Goal: Find specific page/section: Locate a particular part of the current website

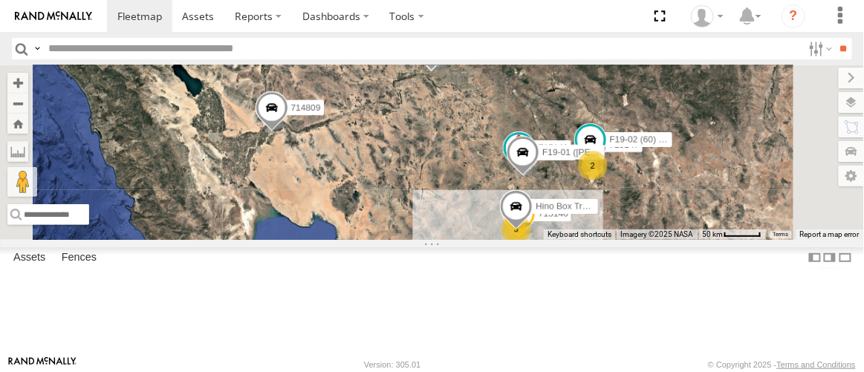
click at [0, 0] on div "F19-02 (60) - [PERSON_NAME]" at bounding box center [0, 0] width 0 height 0
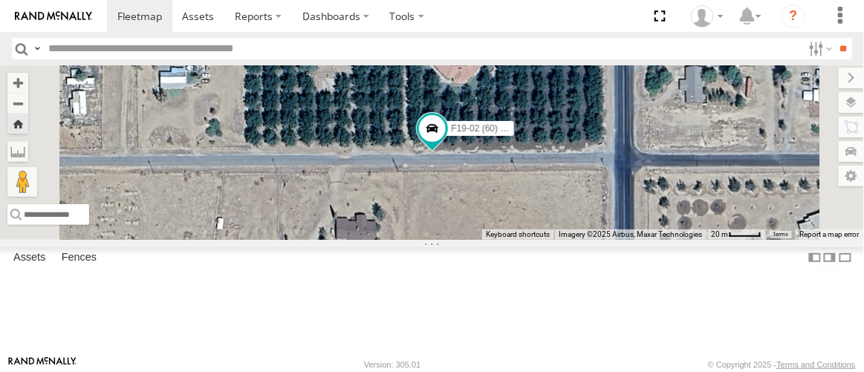
scroll to position [337, 0]
click at [0, 0] on div "P13 ([PERSON_NAME])" at bounding box center [0, 0] width 0 height 0
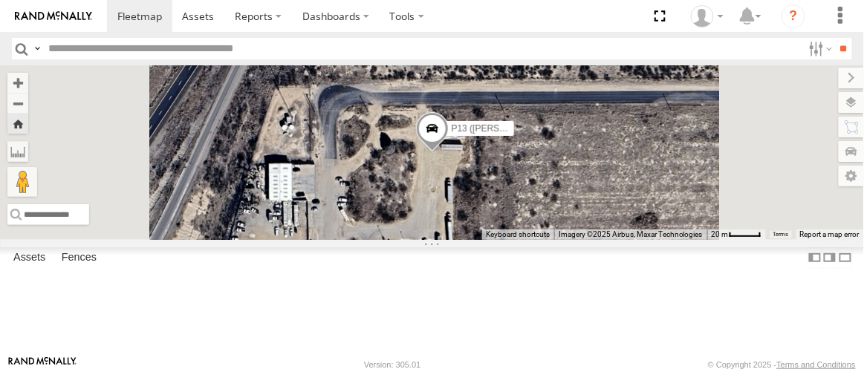
scroll to position [0, 0]
click at [149, 20] on span at bounding box center [139, 16] width 45 height 14
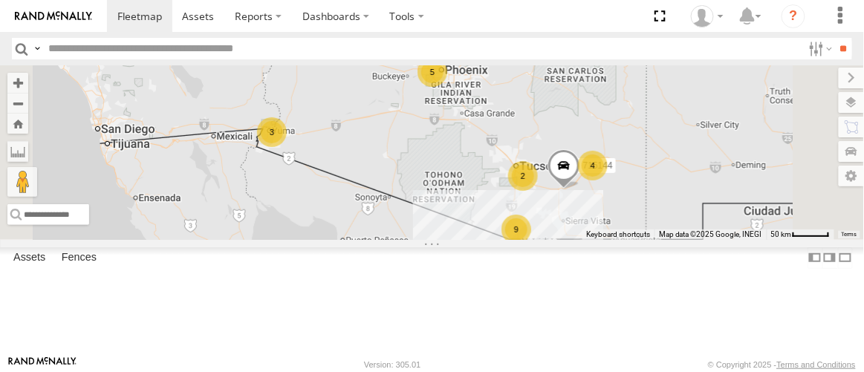
click at [0, 0] on div "F19-02 (60) - [PERSON_NAME]" at bounding box center [0, 0] width 0 height 0
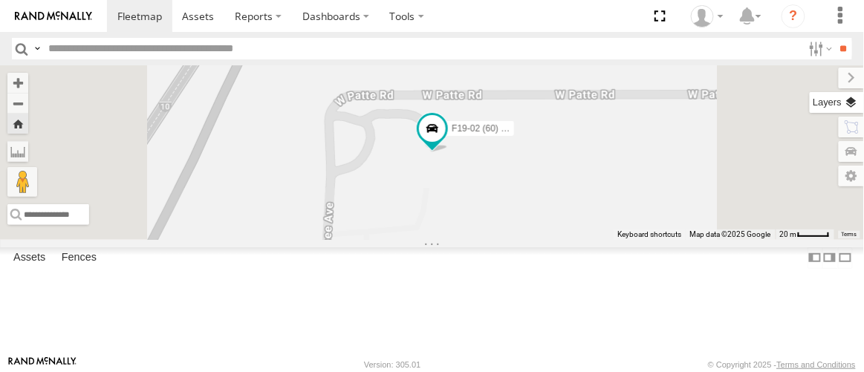
click at [855, 101] on label at bounding box center [837, 102] width 54 height 21
click at [0, 0] on span "Basemaps" at bounding box center [0, 0] width 0 height 0
click at [0, 0] on span "Satellite" at bounding box center [0, 0] width 0 height 0
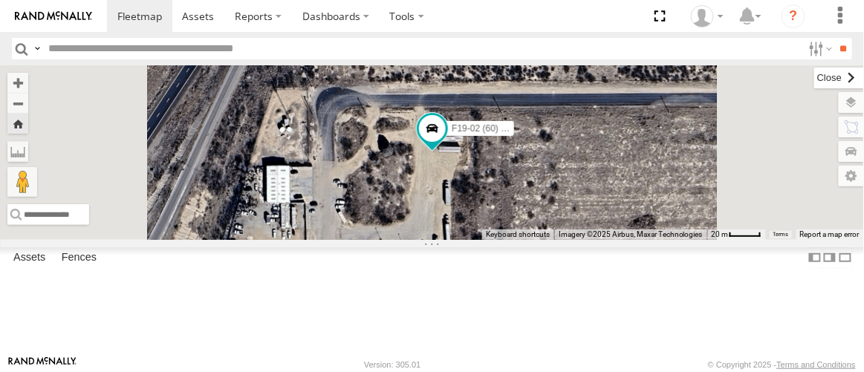
click at [814, 81] on label at bounding box center [839, 78] width 50 height 21
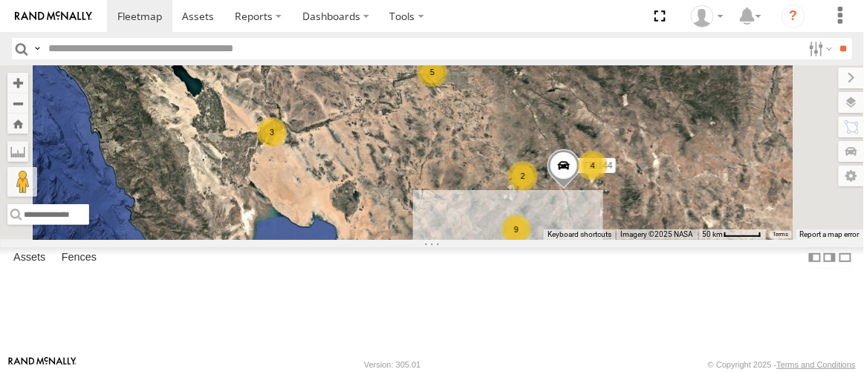
click at [0, 0] on div "F19-02 (60) - [PERSON_NAME]" at bounding box center [0, 0] width 0 height 0
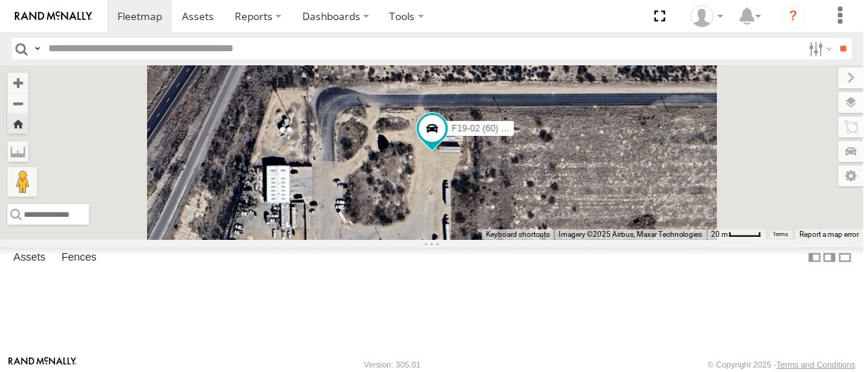
scroll to position [270, 0]
click at [0, 0] on div "P13 ([PERSON_NAME])" at bounding box center [0, 0] width 0 height 0
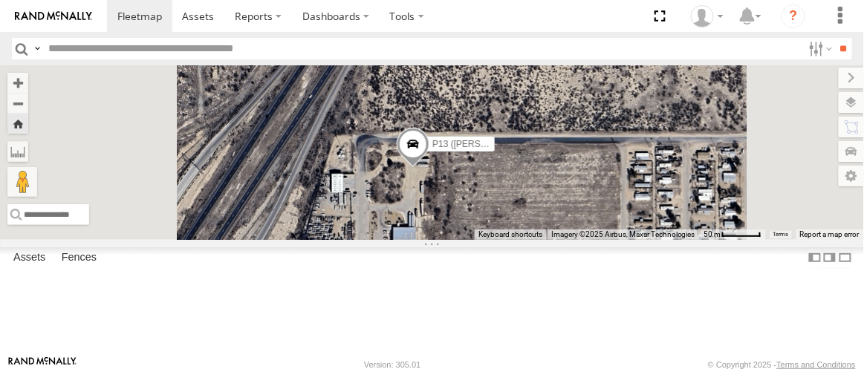
click at [0, 0] on div "714810" at bounding box center [0, 0] width 0 height 0
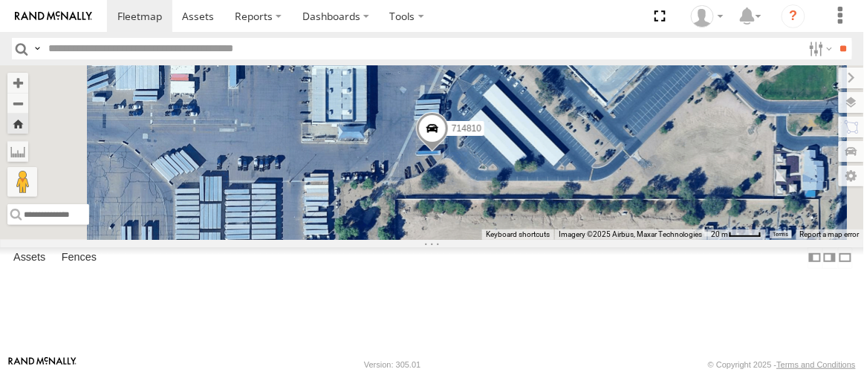
scroll to position [202, 0]
click at [0, 0] on div "FAD01" at bounding box center [0, 0] width 0 height 0
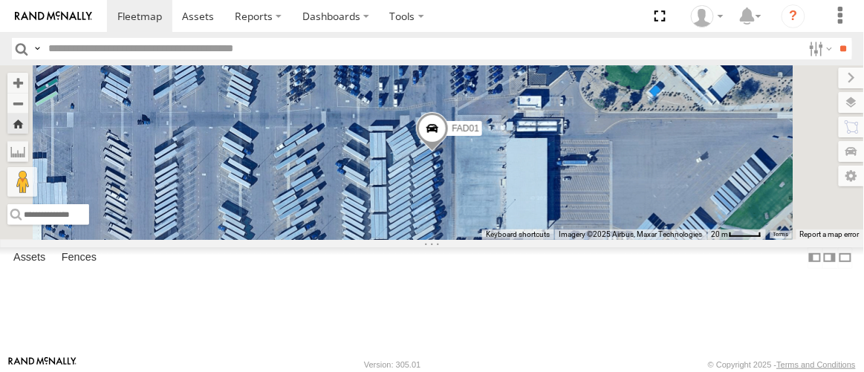
scroll to position [0, 0]
click at [0, 0] on div "F19-02 (60) - [PERSON_NAME]" at bounding box center [0, 0] width 0 height 0
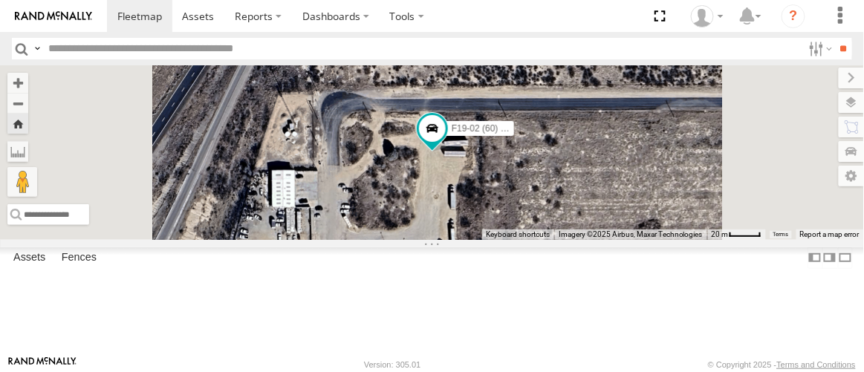
scroll to position [337, 0]
click at [0, 0] on div "P13 ([PERSON_NAME])" at bounding box center [0, 0] width 0 height 0
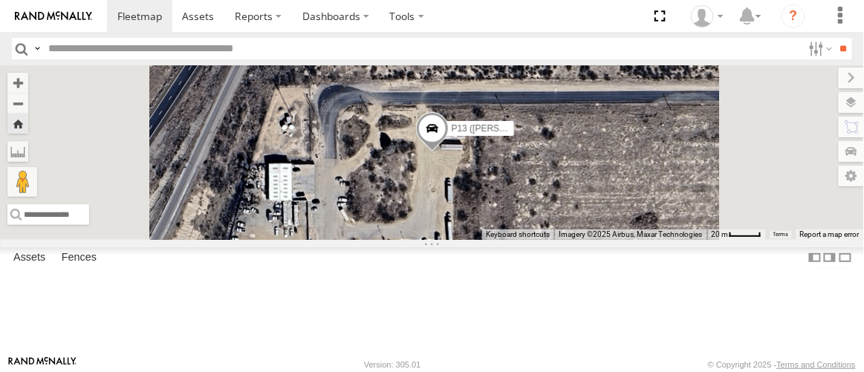
scroll to position [0, 0]
click at [0, 0] on div "F19-02 (60) - [PERSON_NAME]" at bounding box center [0, 0] width 0 height 0
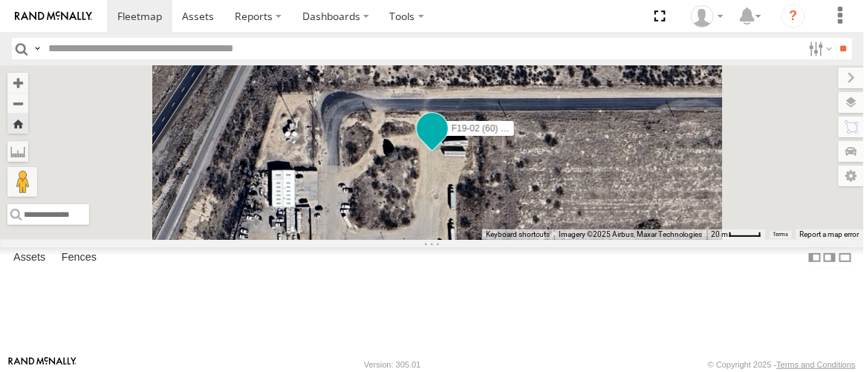
click at [445, 142] on span at bounding box center [431, 128] width 27 height 27
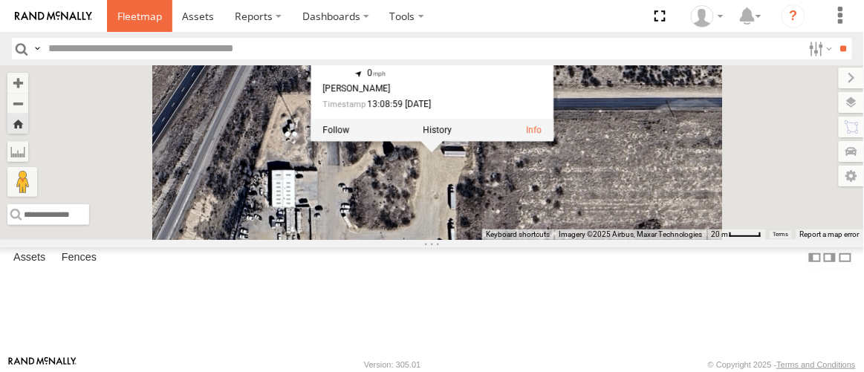
click at [129, 10] on span at bounding box center [139, 16] width 45 height 14
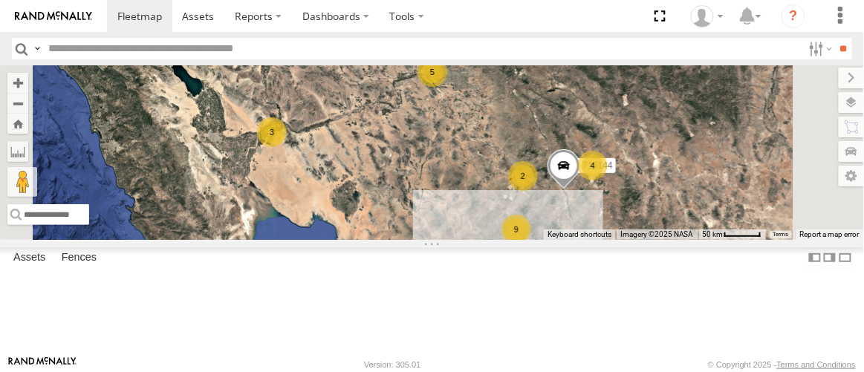
scroll to position [135, 0]
click at [0, 0] on div "715141" at bounding box center [0, 0] width 0 height 0
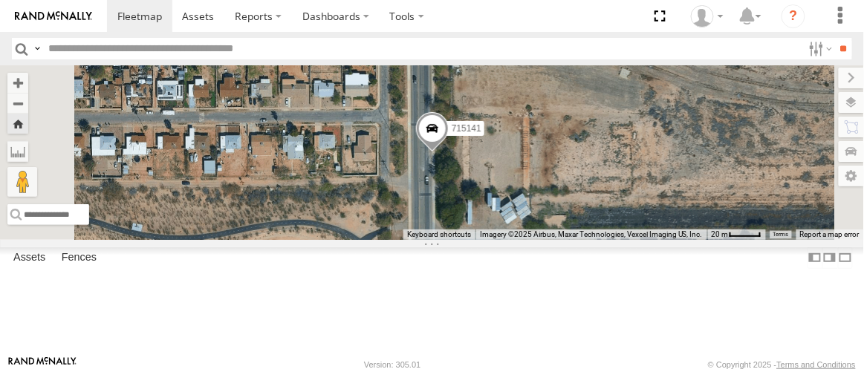
scroll to position [0, 0]
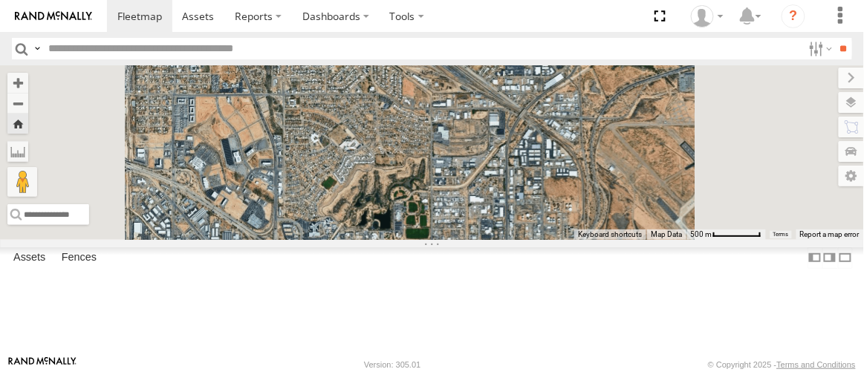
click at [0, 0] on div "F19-02 (60) - [PERSON_NAME]" at bounding box center [0, 0] width 0 height 0
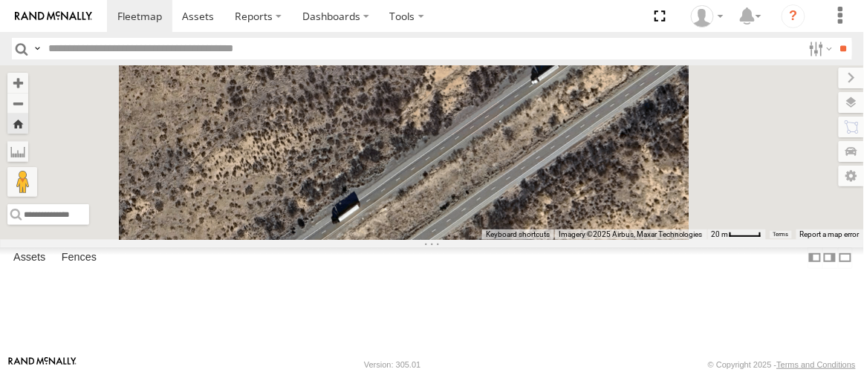
scroll to position [164, 0]
click at [0, 0] on div "715141" at bounding box center [0, 0] width 0 height 0
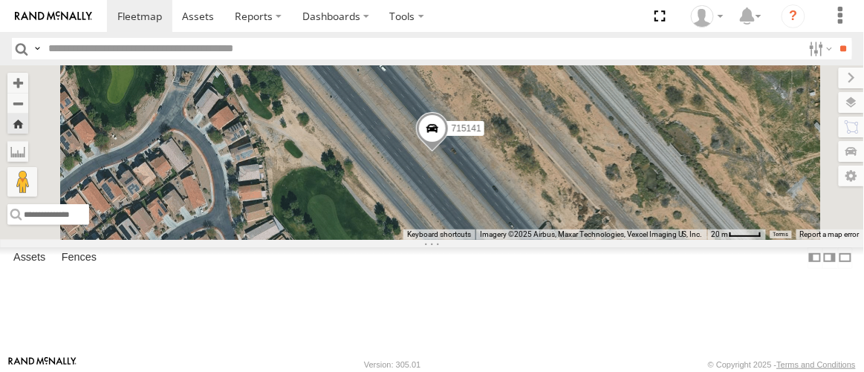
scroll to position [0, 0]
click at [135, 21] on span at bounding box center [139, 16] width 45 height 14
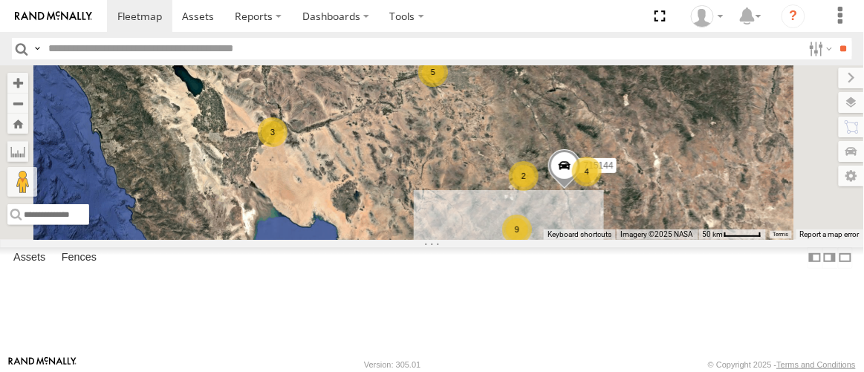
click at [0, 0] on div "F19-02 (60) - [PERSON_NAME]" at bounding box center [0, 0] width 0 height 0
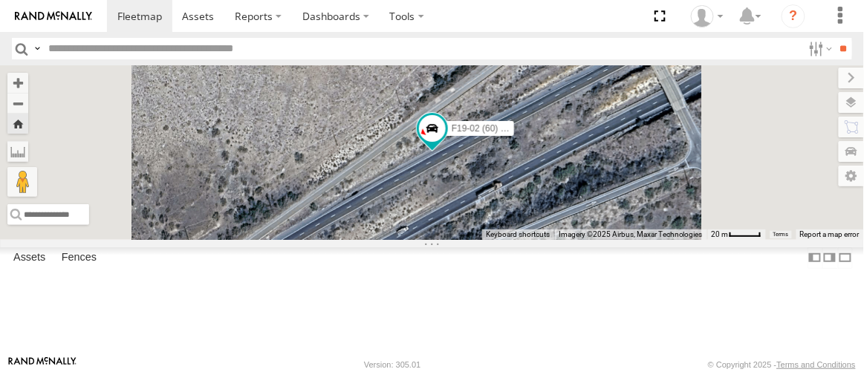
scroll to position [202, 0]
click at [0, 0] on div "P13 ([PERSON_NAME])" at bounding box center [0, 0] width 0 height 0
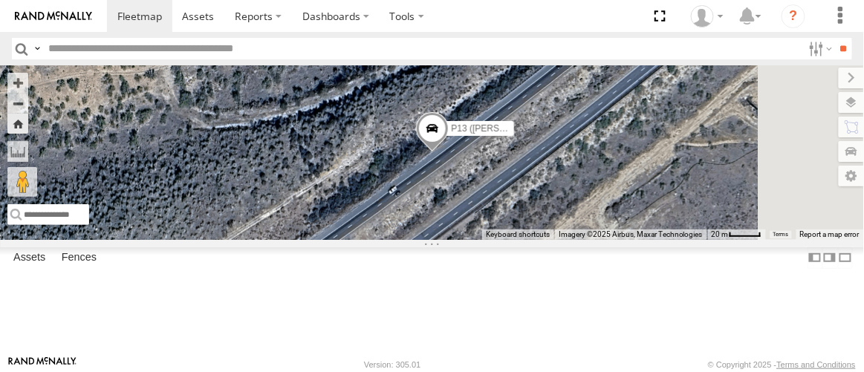
scroll to position [0, 0]
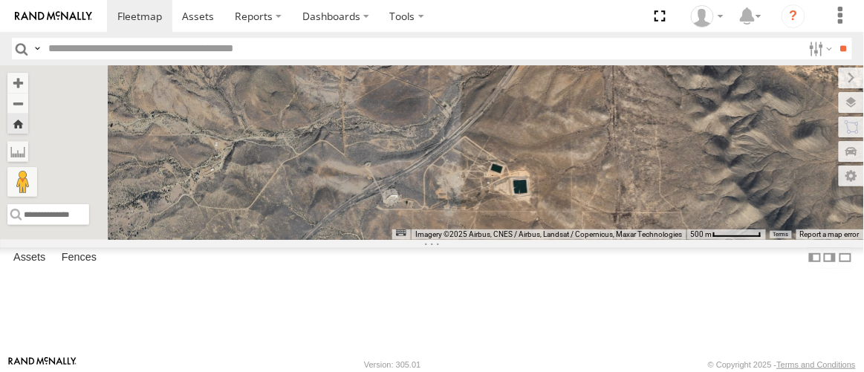
click at [0, 0] on div "F19-02 (60) - [PERSON_NAME]" at bounding box center [0, 0] width 0 height 0
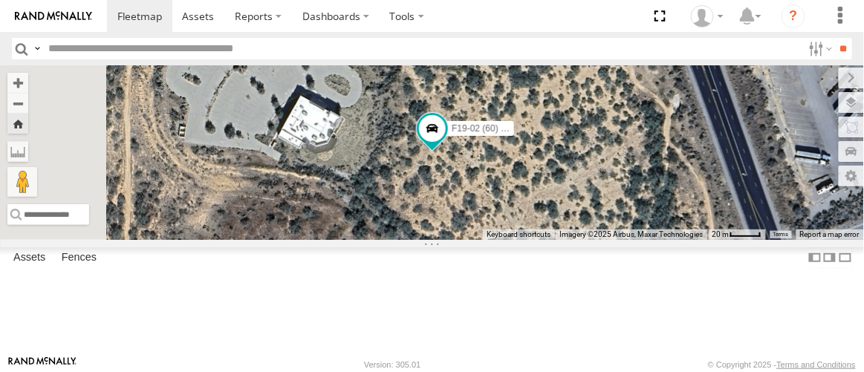
scroll to position [270, 0]
click at [0, 0] on div "P13 ([PERSON_NAME])" at bounding box center [0, 0] width 0 height 0
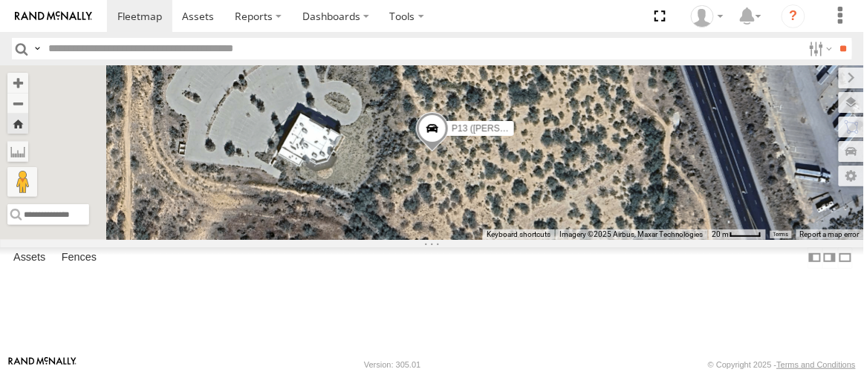
scroll to position [0, 0]
